Goal: Task Accomplishment & Management: Manage account settings

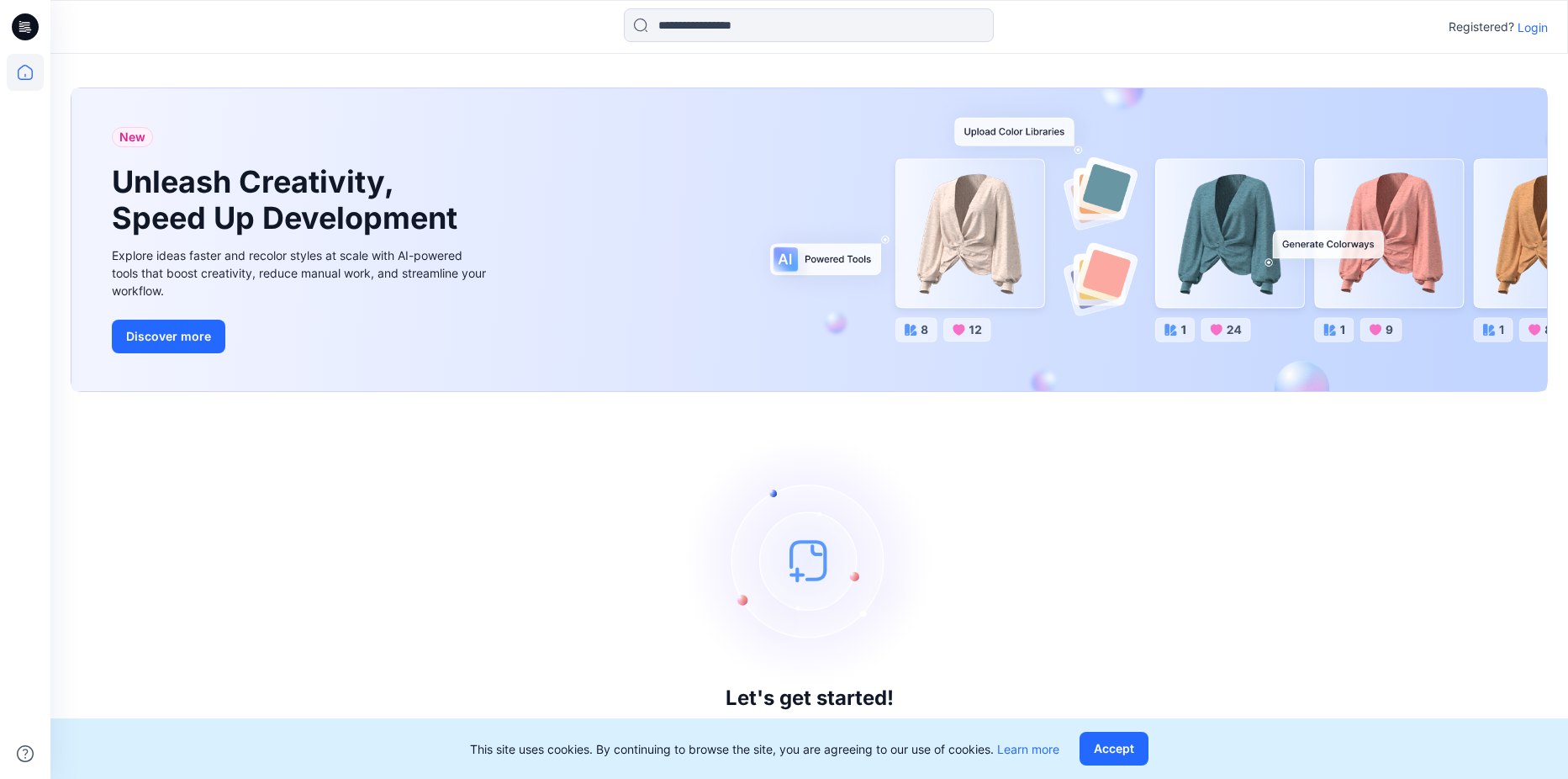
click at [1522, 23] on p "Login" at bounding box center [1532, 27] width 30 height 17
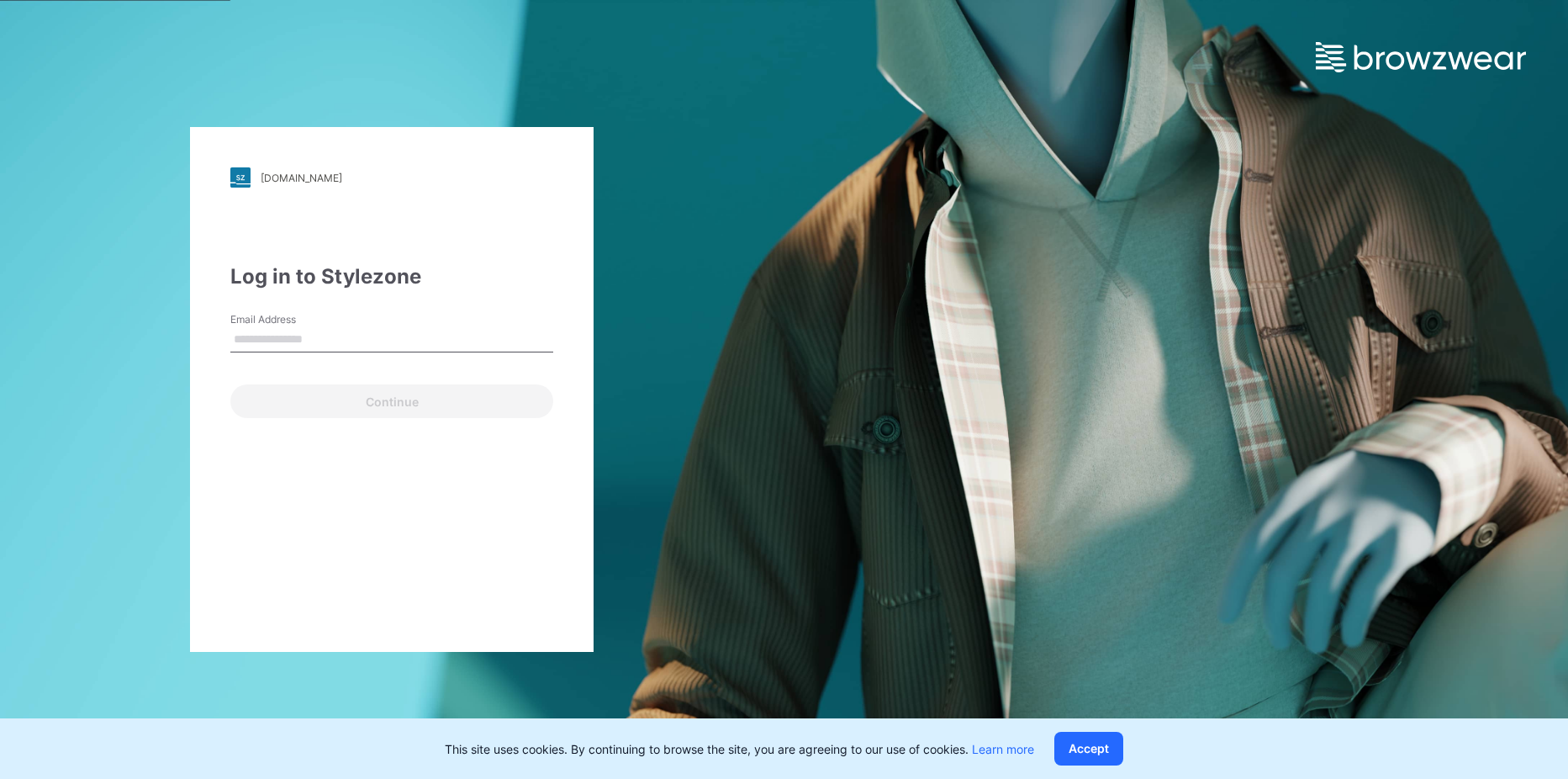
click at [373, 346] on input "Email Address" at bounding box center [391, 340] width 323 height 25
type input "**********"
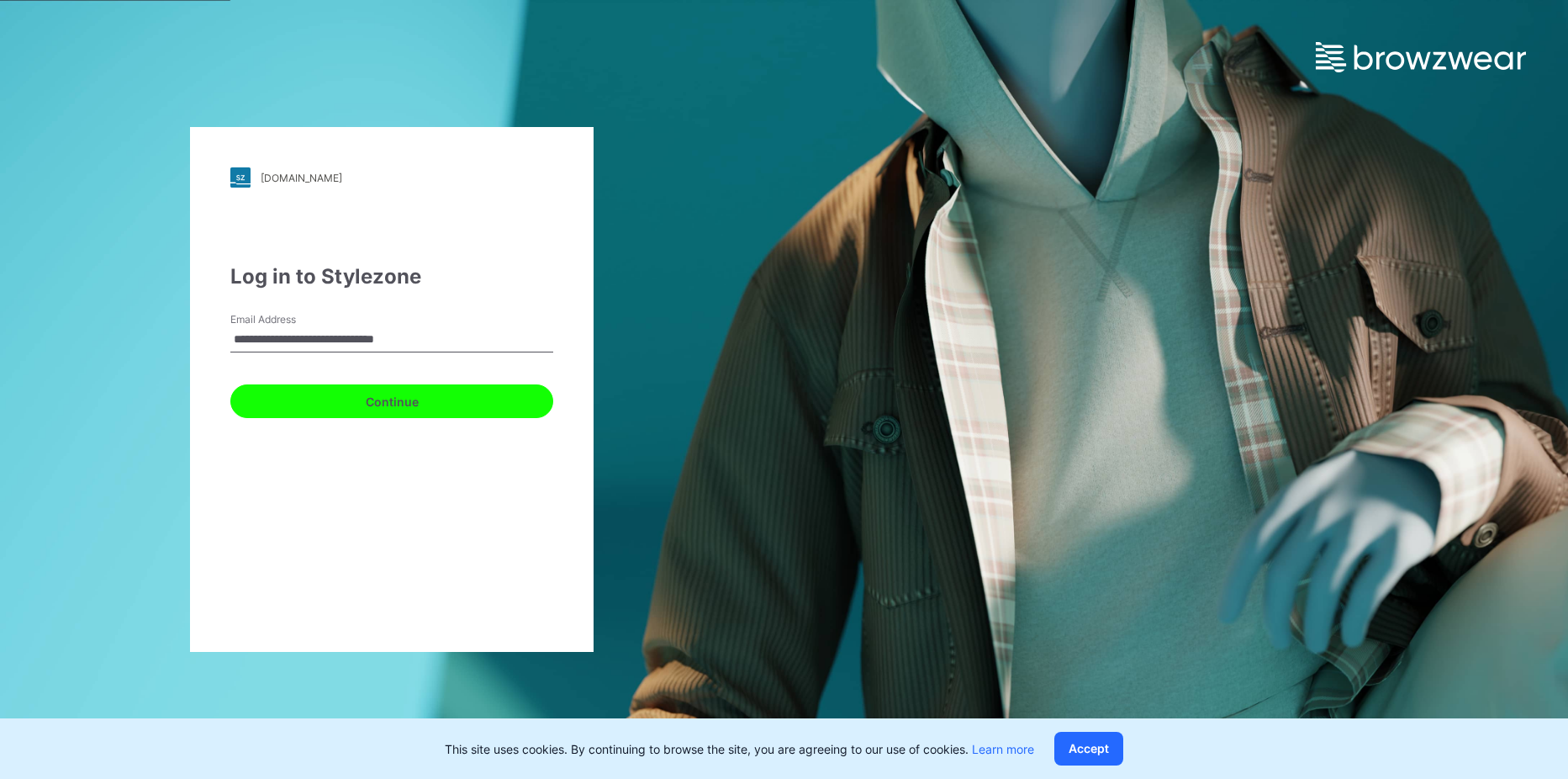
click at [415, 402] on button "Continue" at bounding box center [391, 401] width 323 height 34
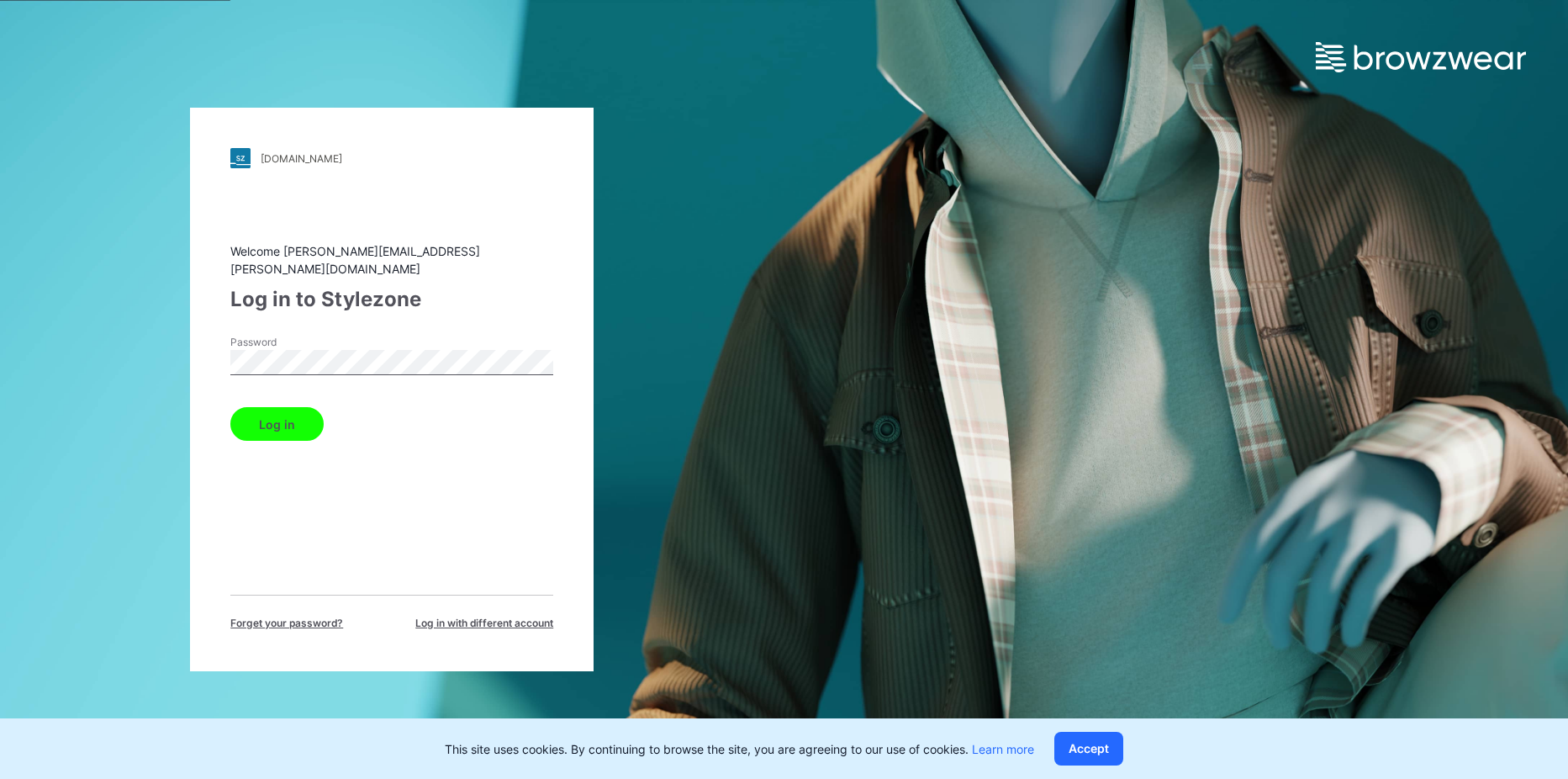
click at [231, 407] on button "Log in" at bounding box center [277, 423] width 93 height 34
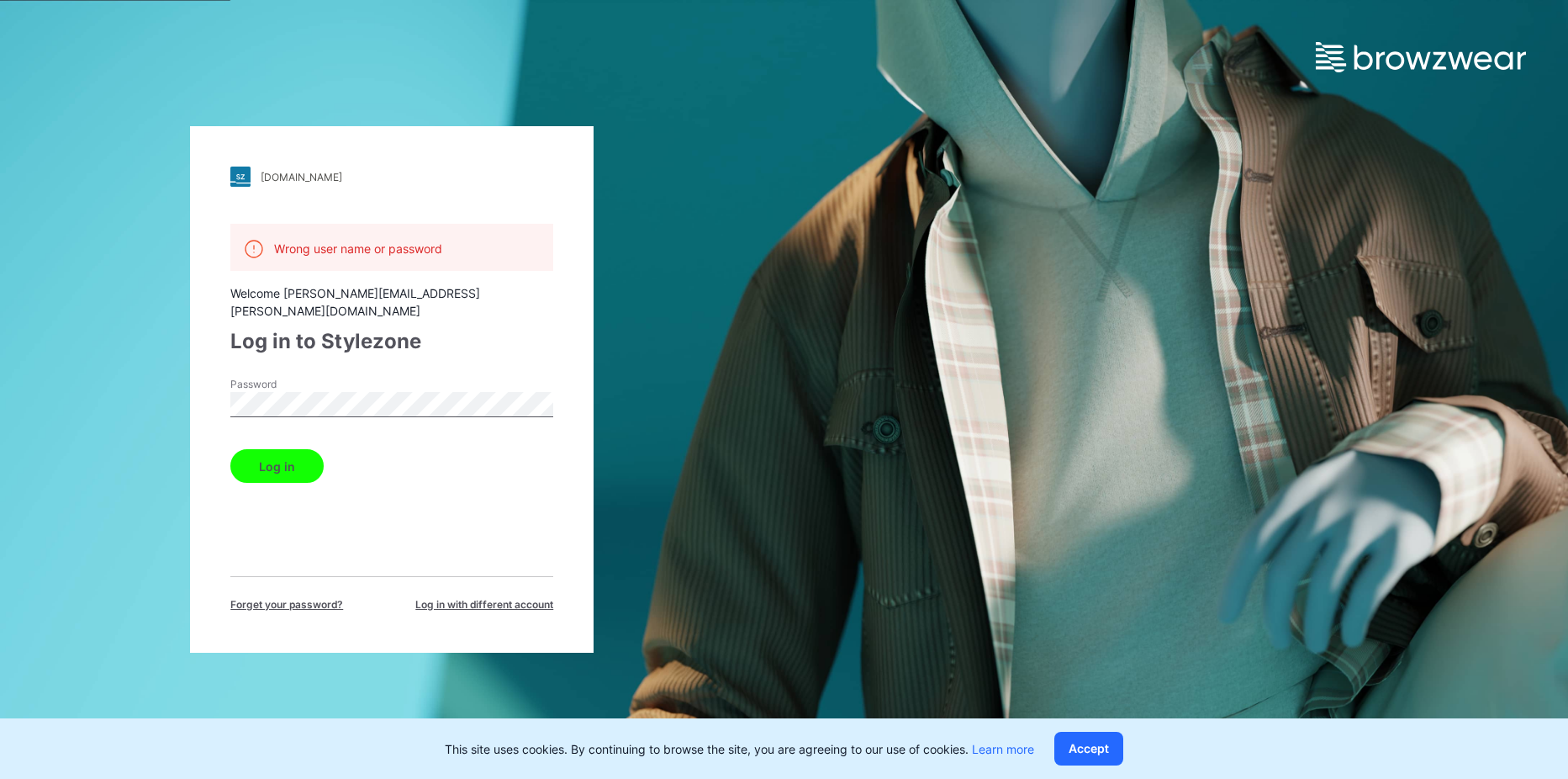
click at [231, 449] on button "Log in" at bounding box center [277, 465] width 93 height 34
click at [261, 377] on label "Password" at bounding box center [290, 385] width 118 height 16
click at [231, 449] on button "Log in" at bounding box center [277, 465] width 93 height 34
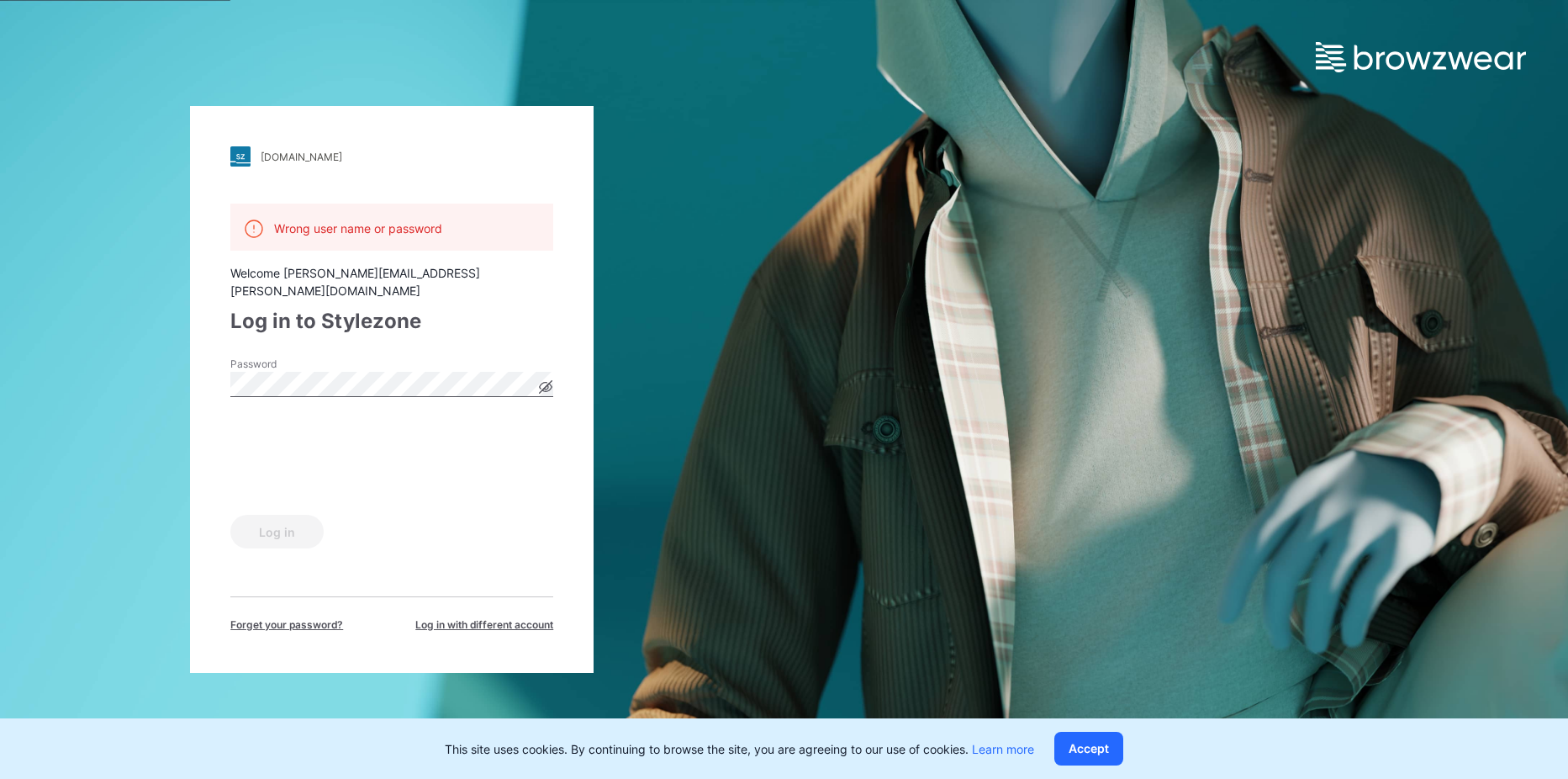
click at [312, 617] on span "Forget your password?" at bounding box center [287, 625] width 112 height 16
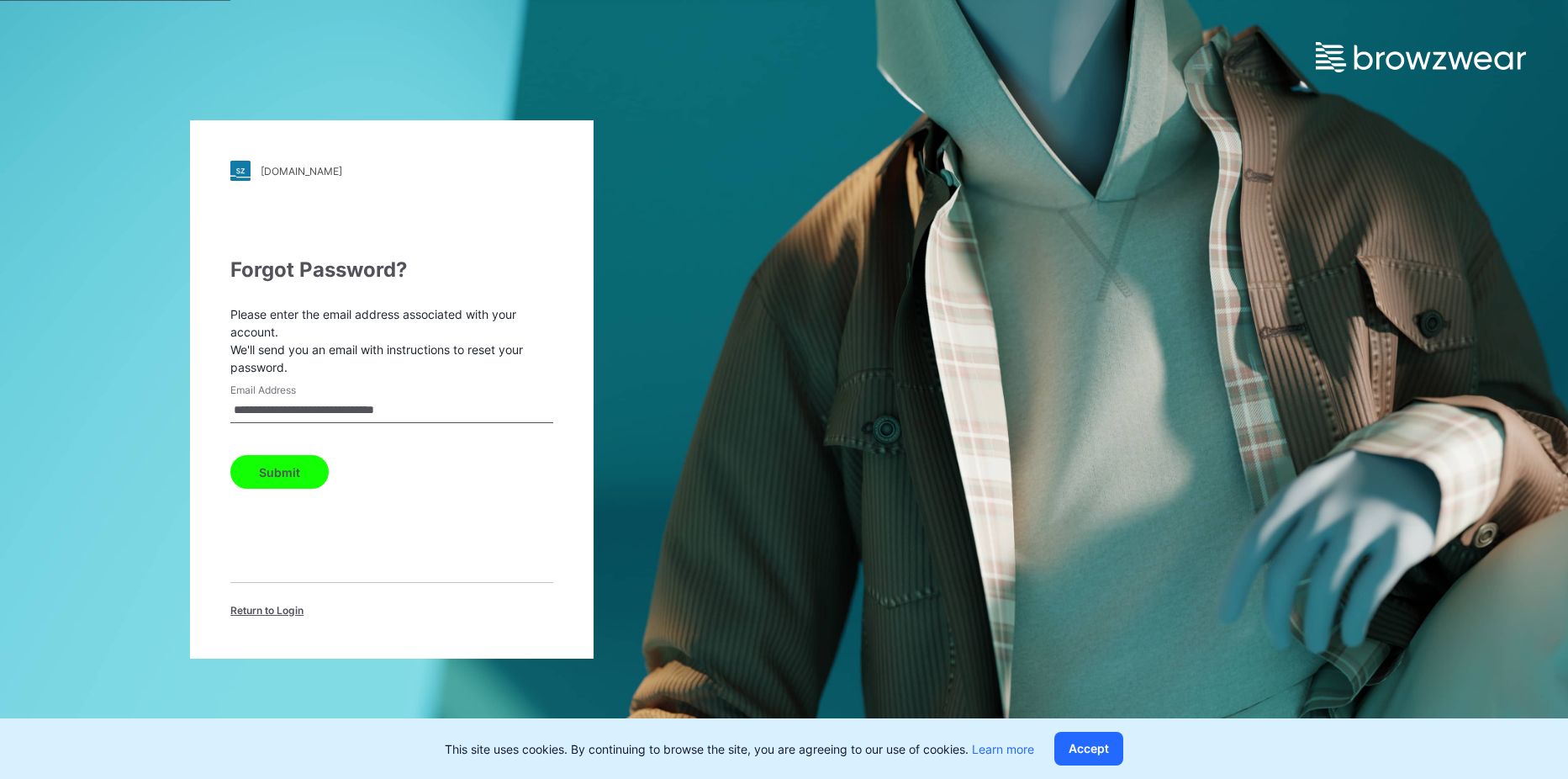
click at [287, 475] on button "Submit" at bounding box center [280, 472] width 99 height 34
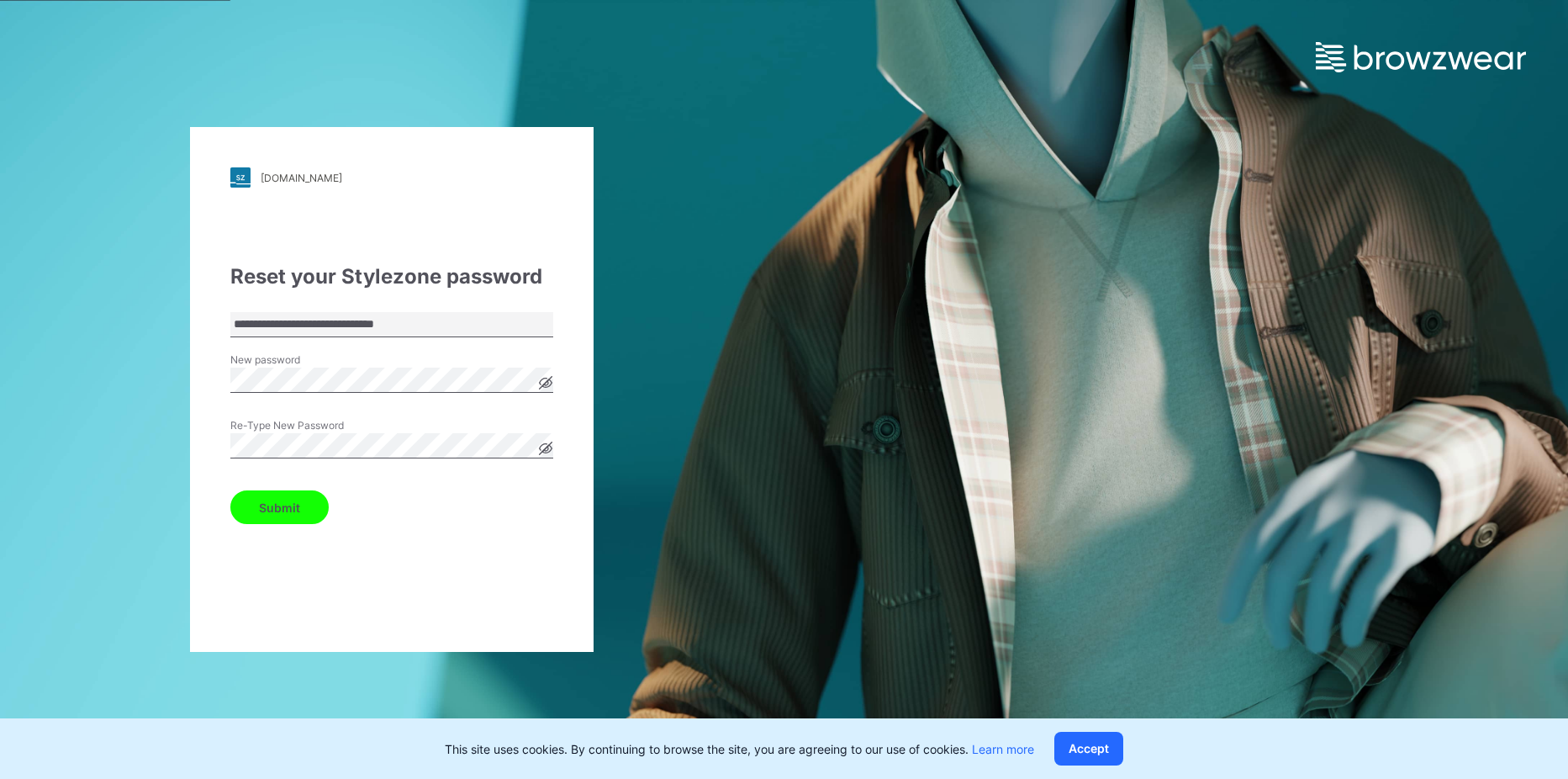
click at [231, 490] on button "Submit" at bounding box center [280, 507] width 99 height 34
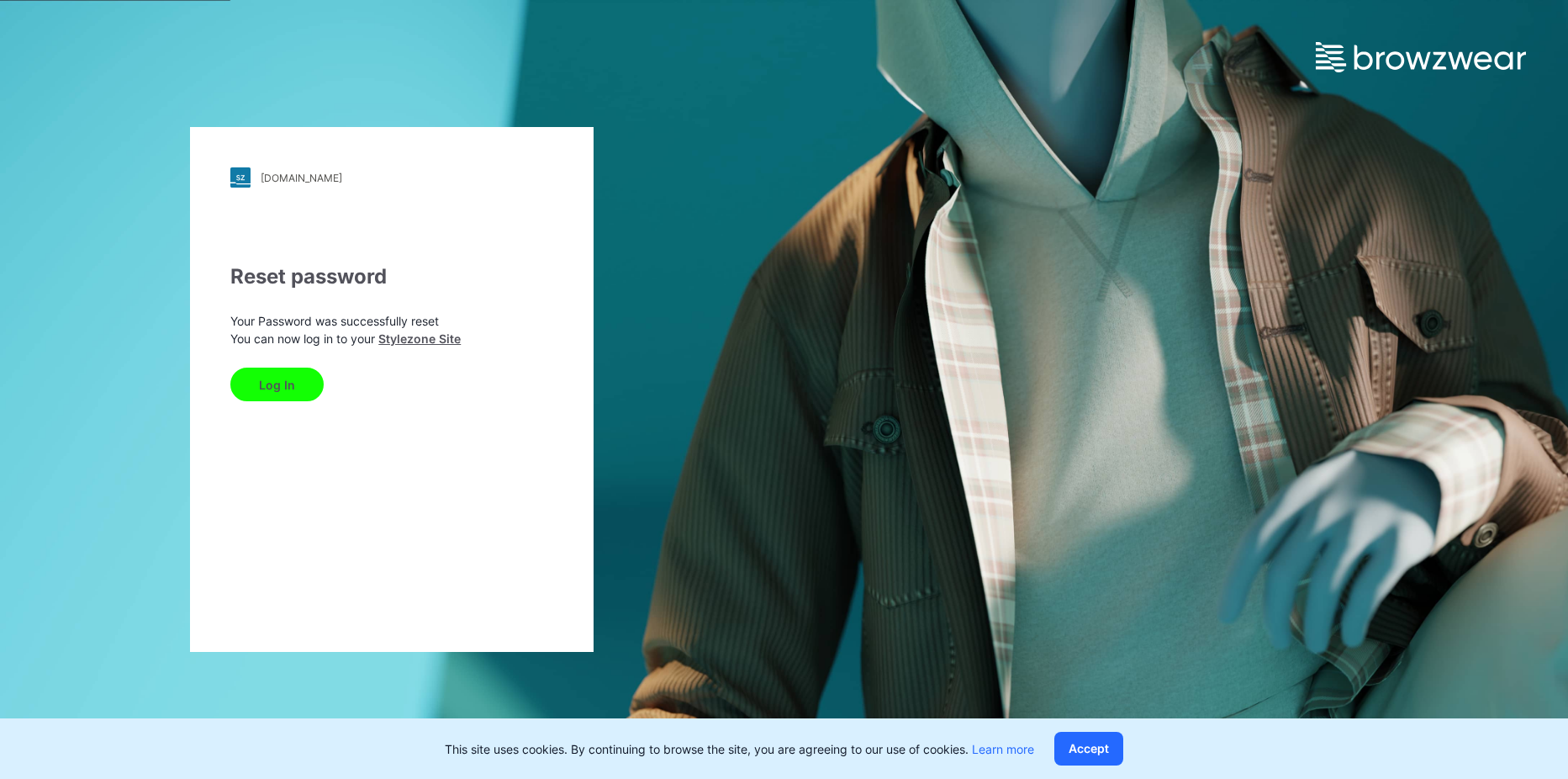
click at [308, 386] on button "Log In" at bounding box center [277, 384] width 93 height 34
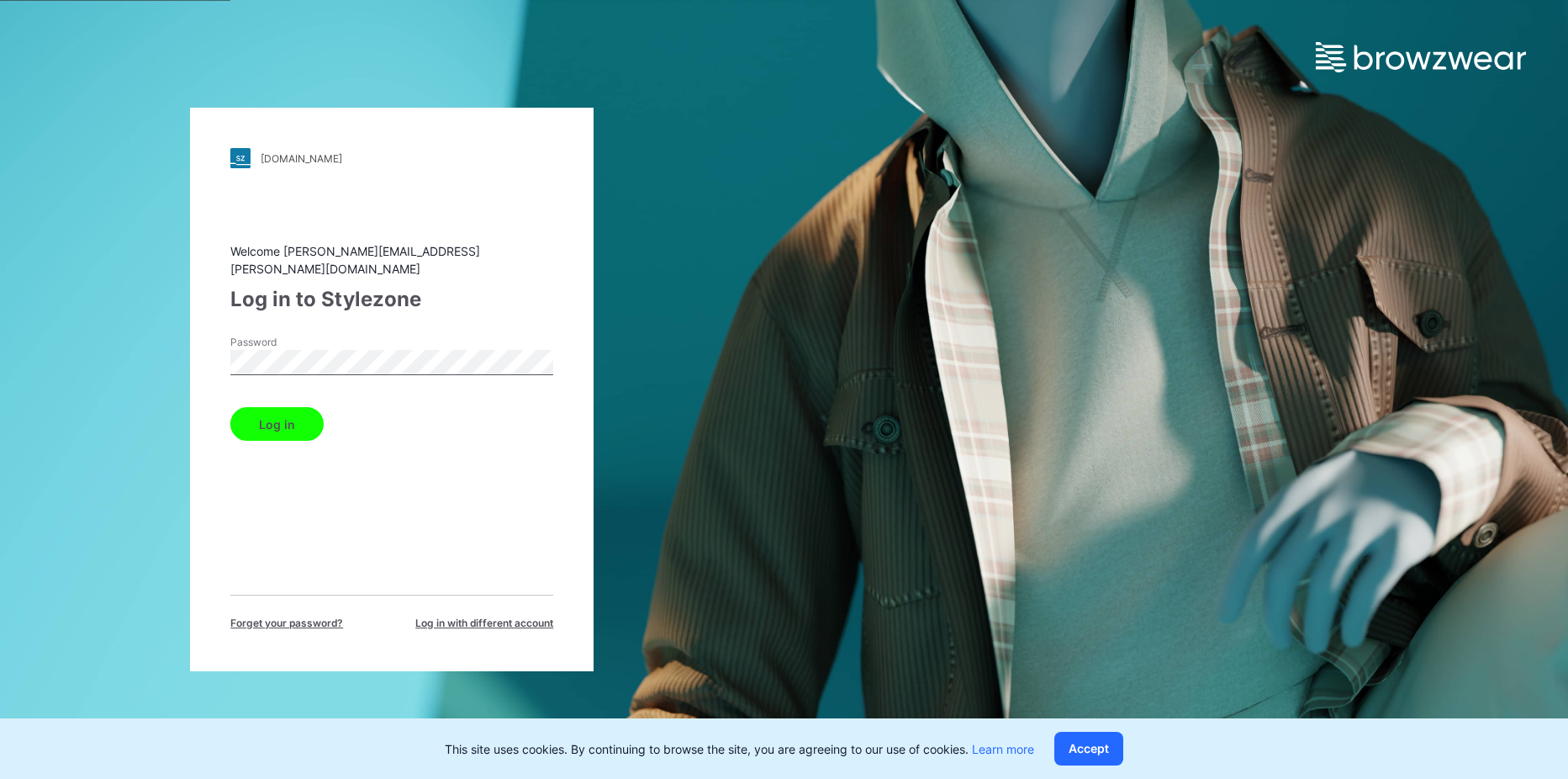
click at [231, 407] on button "Log in" at bounding box center [277, 423] width 93 height 34
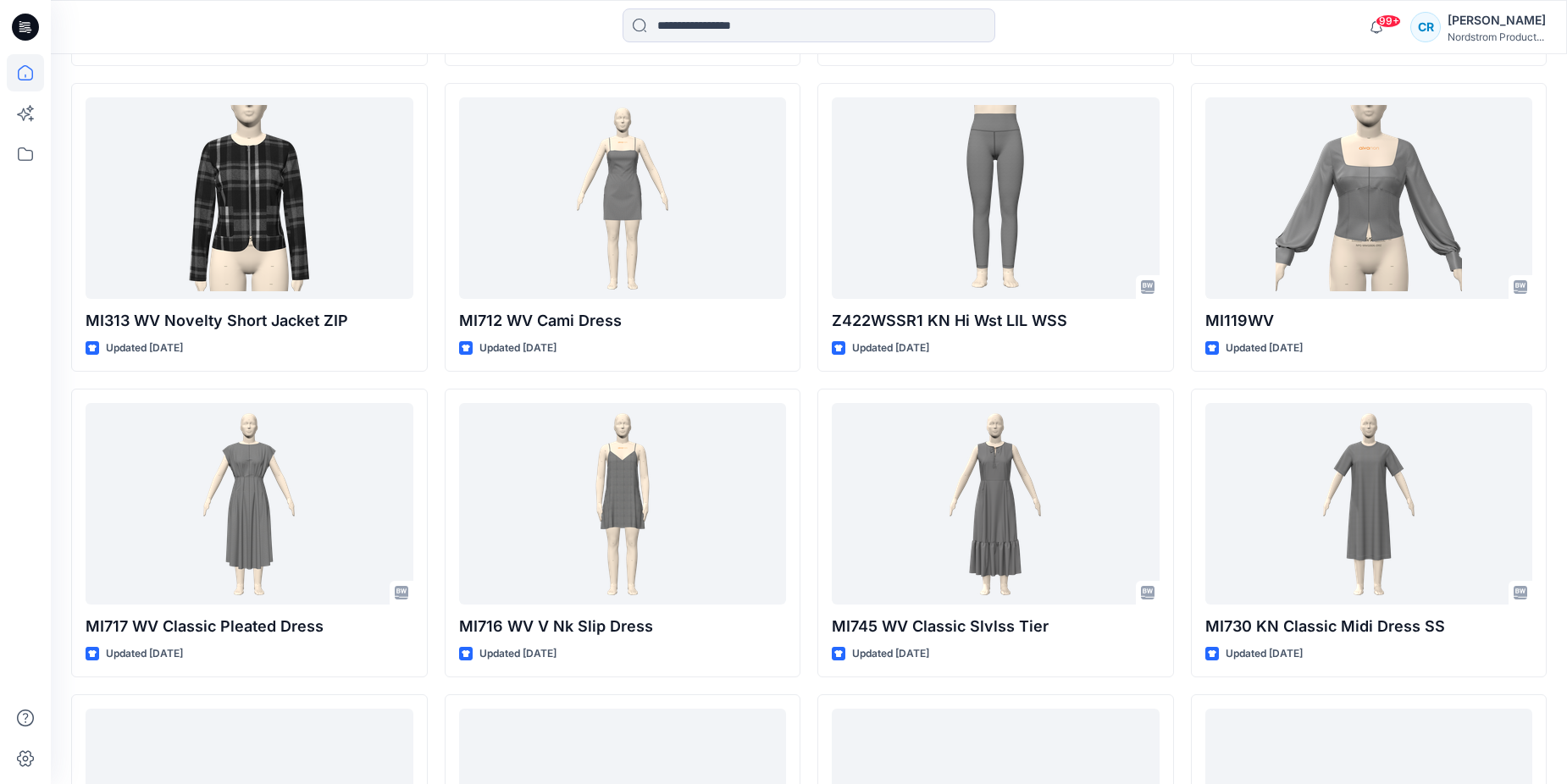
scroll to position [5284, 0]
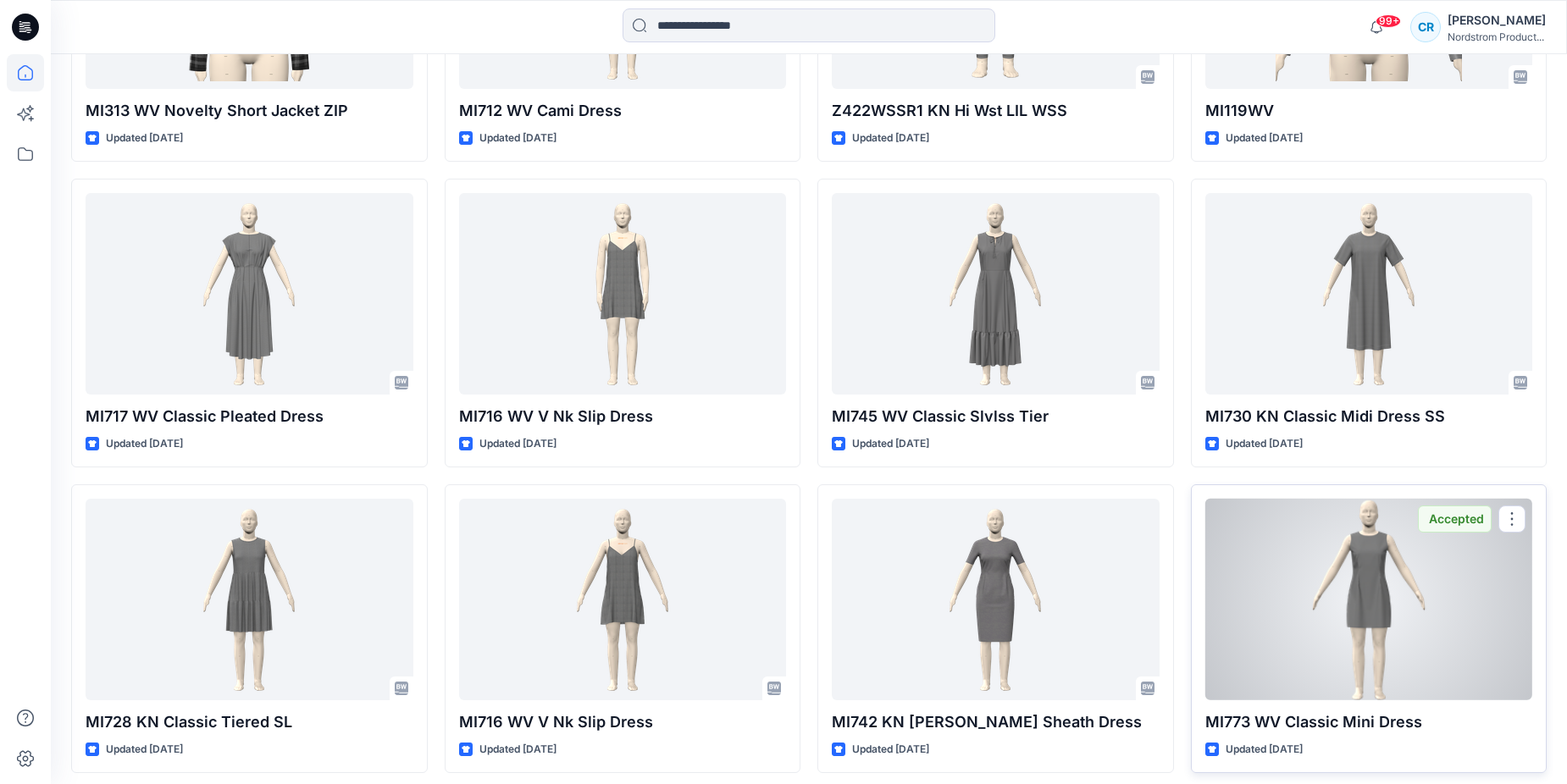
click at [1330, 584] on div at bounding box center [1369, 599] width 328 height 202
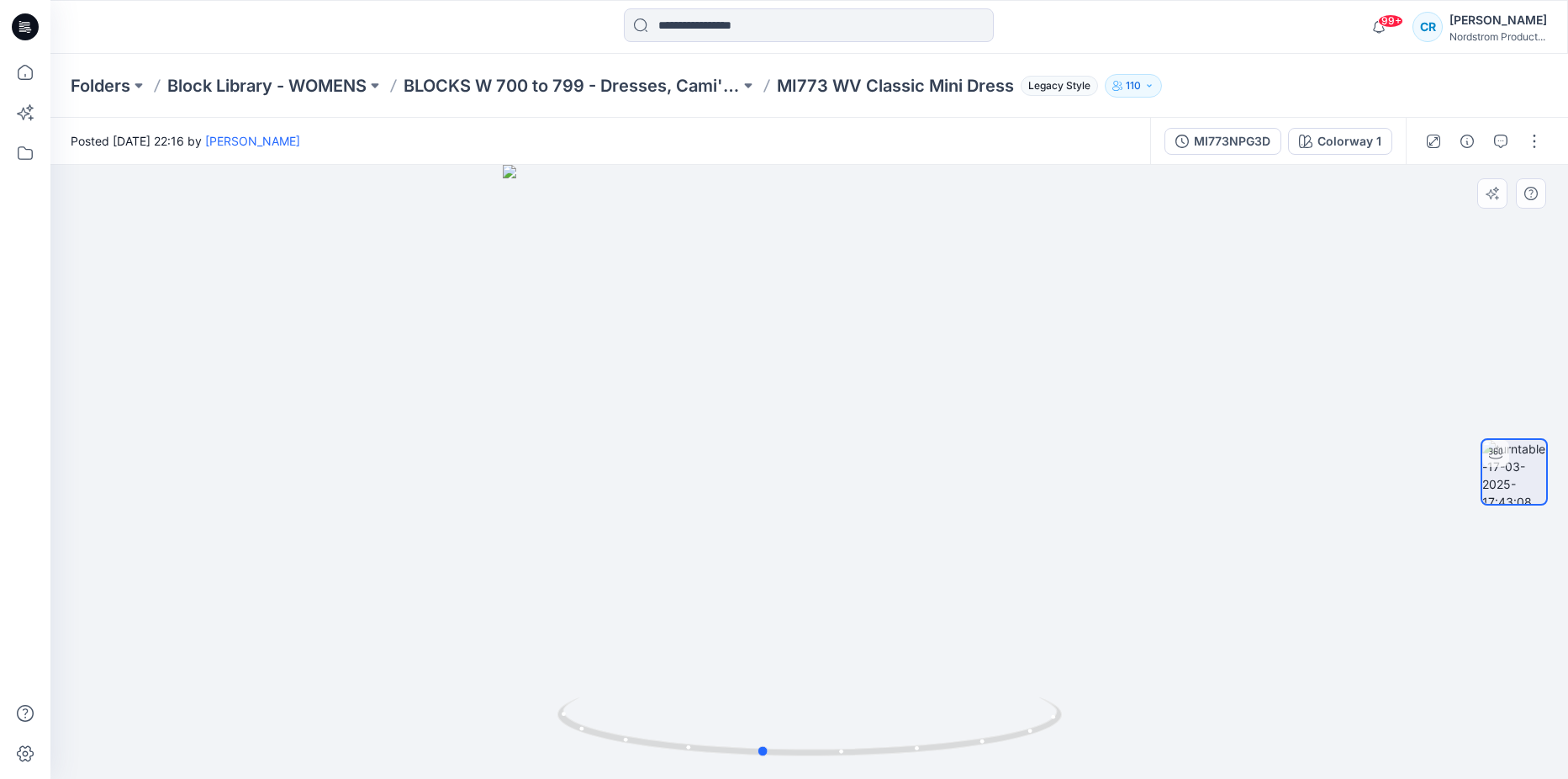
drag, startPoint x: 953, startPoint y: 547, endPoint x: 906, endPoint y: 614, distance: 81.8
click at [906, 614] on div at bounding box center [809, 472] width 1518 height 614
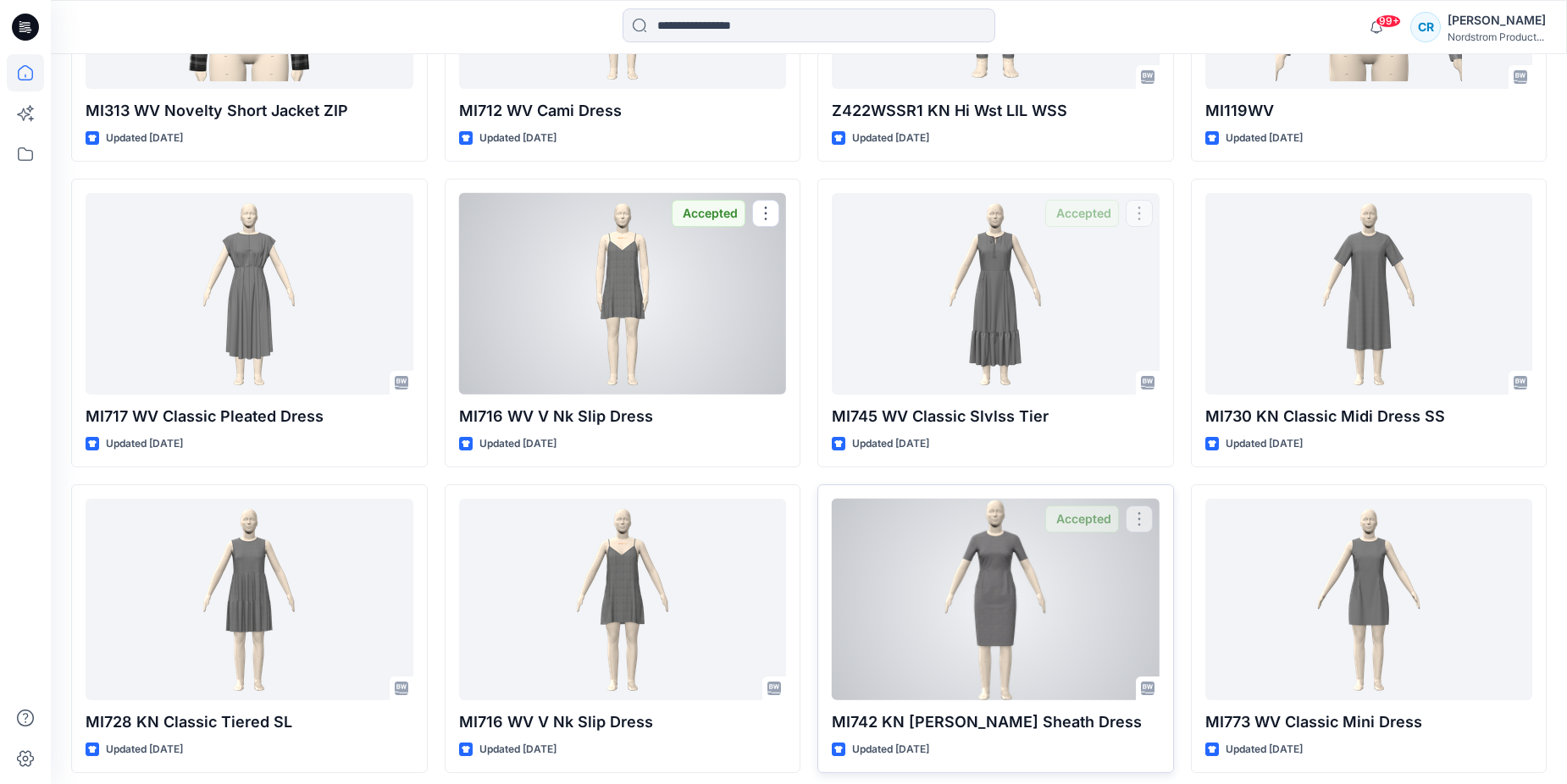
scroll to position [5354, 0]
